Goal: Task Accomplishment & Management: Manage account settings

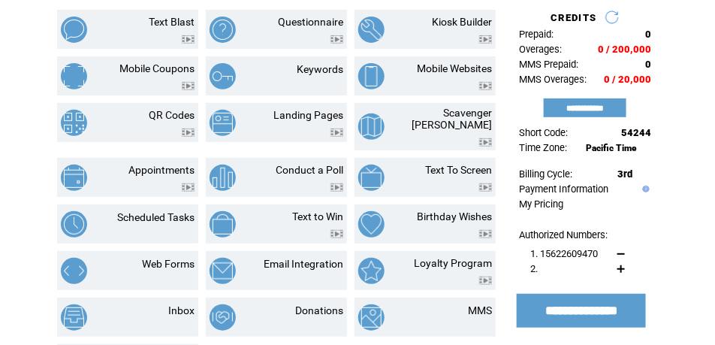
scroll to position [113, 0]
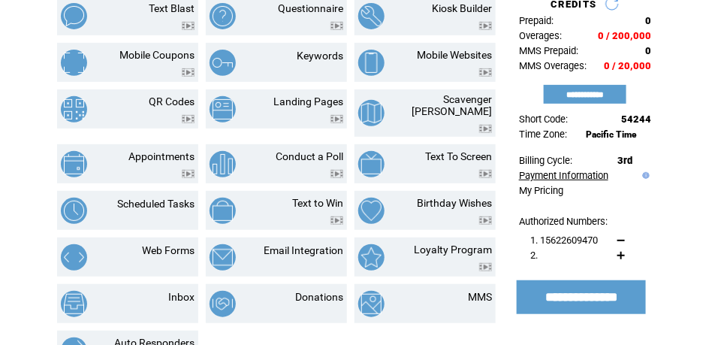
click at [543, 180] on link "Payment Information" at bounding box center [563, 175] width 89 height 11
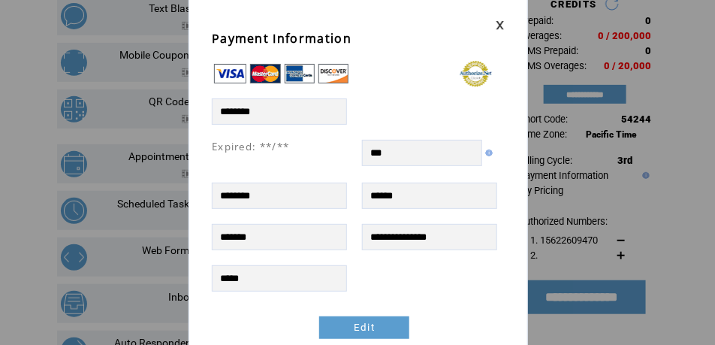
scroll to position [0, 0]
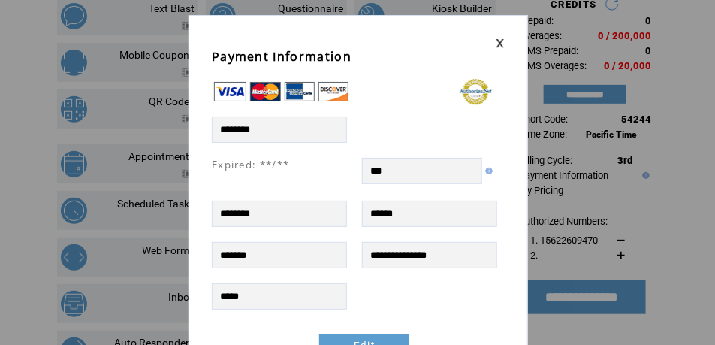
click at [497, 41] on link at bounding box center [500, 43] width 9 height 10
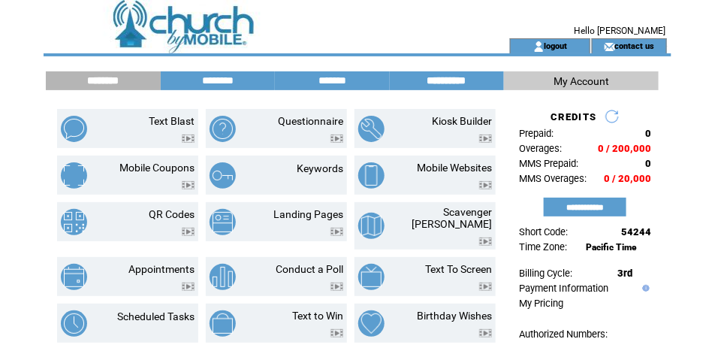
click at [448, 83] on input "**********" at bounding box center [447, 80] width 113 height 13
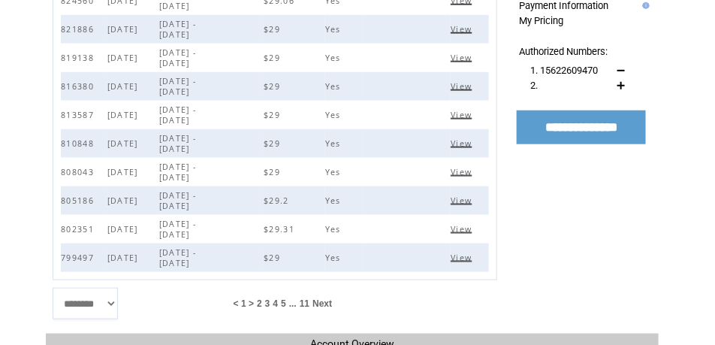
scroll to position [301, 0]
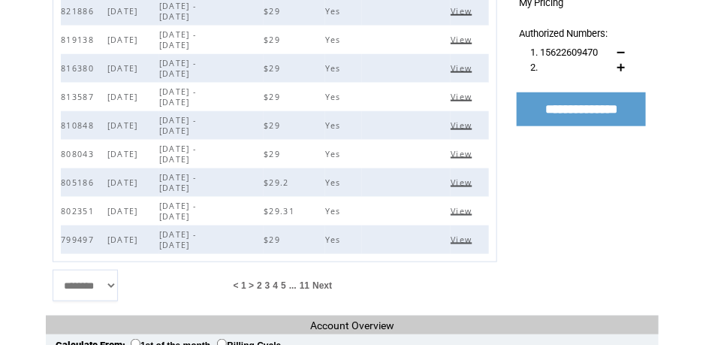
click at [105, 283] on select "**********" at bounding box center [85, 286] width 65 height 32
click at [53, 270] on select "**********" at bounding box center [85, 286] width 65 height 32
click at [262, 284] on span "2" at bounding box center [259, 285] width 5 height 11
click at [464, 124] on span "View" at bounding box center [463, 125] width 25 height 11
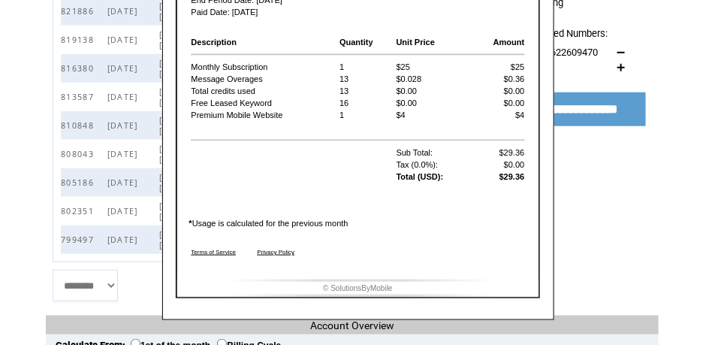
click at [586, 211] on td "**********" at bounding box center [581, 56] width 155 height 518
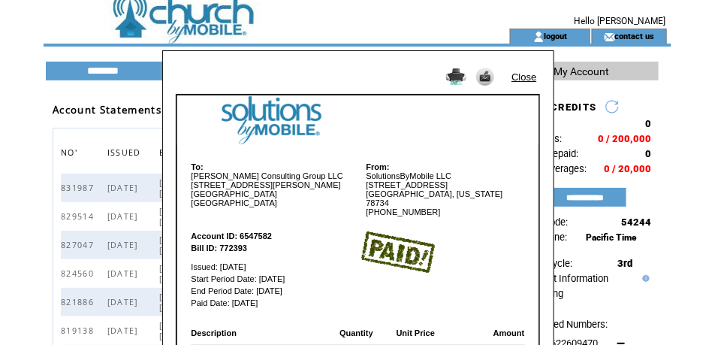
scroll to position [0, 0]
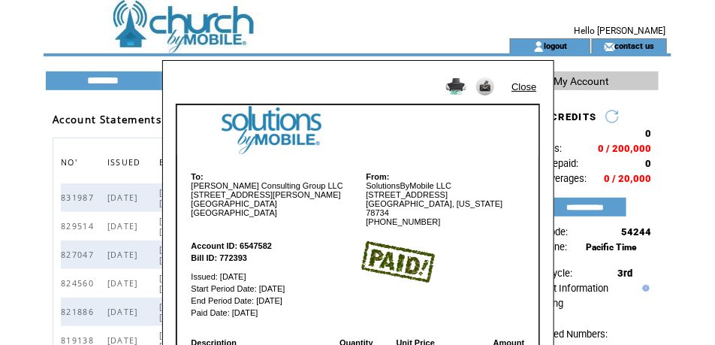
click at [528, 86] on link "Close" at bounding box center [524, 86] width 25 height 11
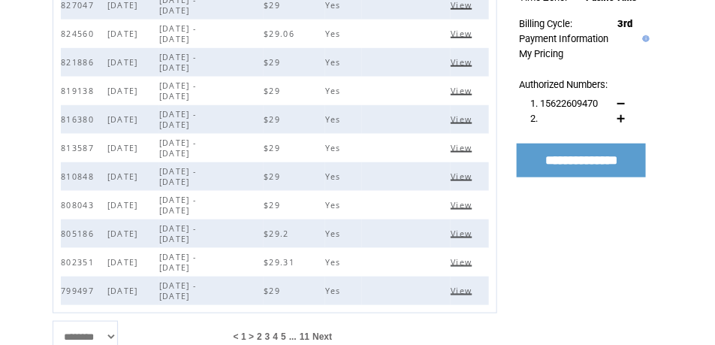
scroll to position [263, 0]
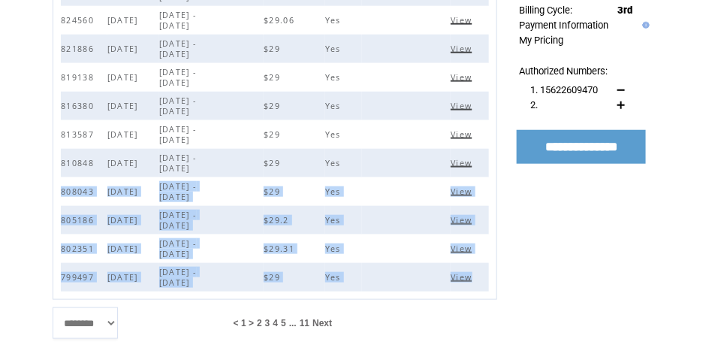
drag, startPoint x: 62, startPoint y: 191, endPoint x: 486, endPoint y: 270, distance: 431.2
click at [486, 270] on tbody "831987 [DATE] [DATE] - [DATE] $29 Yes View 829514 [DATE] [DATE] - [DATE] $29 Ye…" at bounding box center [275, 105] width 428 height 371
copy tbody "808043 [DATE] [DATE] - [DATE] $29 Yes View 805186 [DATE] [DATE] - [DATE] $29.2 …"
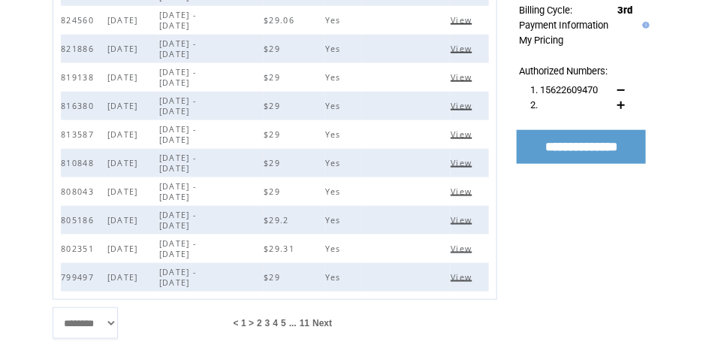
click at [249, 322] on span "< 1 >" at bounding box center [244, 323] width 20 height 11
click at [250, 323] on span "< 1 >" at bounding box center [244, 323] width 20 height 11
click at [310, 324] on span "11" at bounding box center [305, 323] width 10 height 11
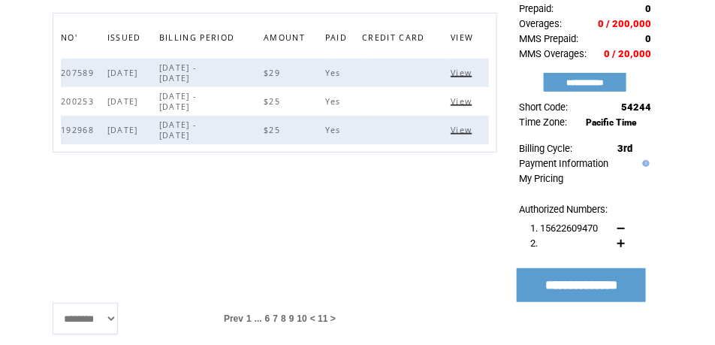
scroll to position [204, 0]
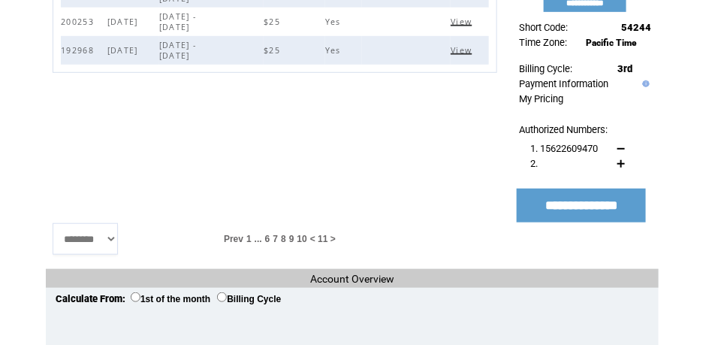
click at [252, 239] on span "1" at bounding box center [248, 239] width 5 height 11
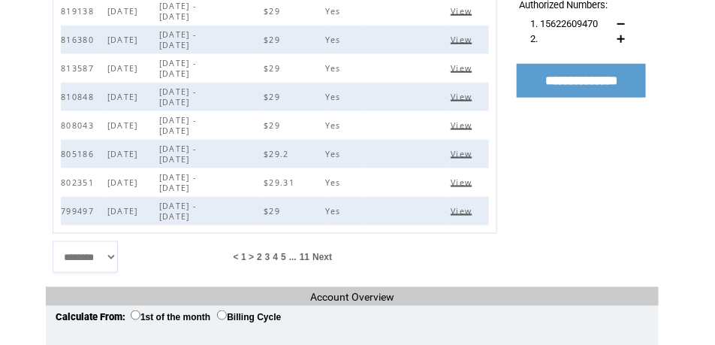
scroll to position [338, 0]
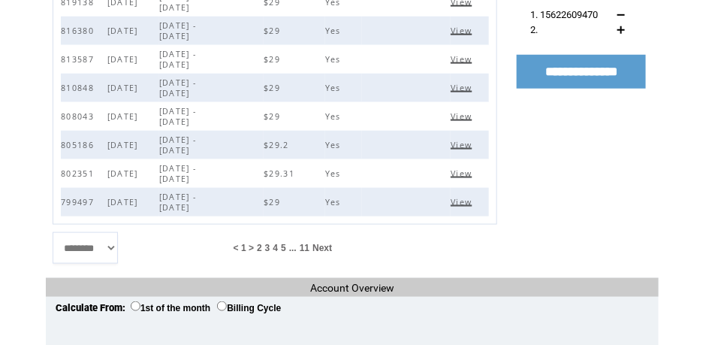
click at [262, 249] on span "2" at bounding box center [259, 248] width 5 height 11
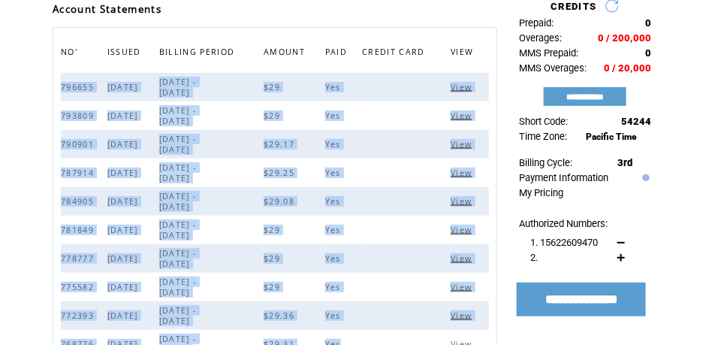
scroll to position [119, 0]
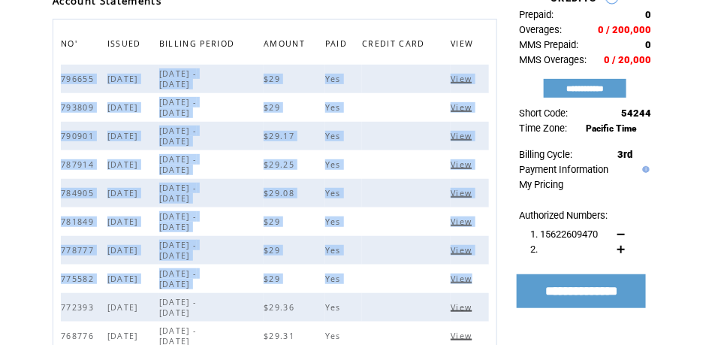
drag, startPoint x: 61, startPoint y: 123, endPoint x: 480, endPoint y: 278, distance: 446.9
click at [480, 278] on tbody "796655 [DATE] [DATE] - [DATE] $29 Yes View 793809 [DATE] [DATE] - [DATE] $29 Ye…" at bounding box center [275, 250] width 428 height 371
copy tbody "796655 [DATE] [DATE] - [DATE] $29 Yes View 793809 [DATE] [DATE] - [DATE] $29 Ye…"
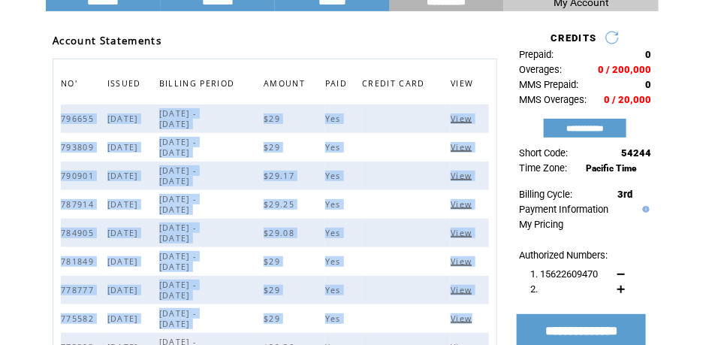
scroll to position [0, 0]
